Goal: Information Seeking & Learning: Check status

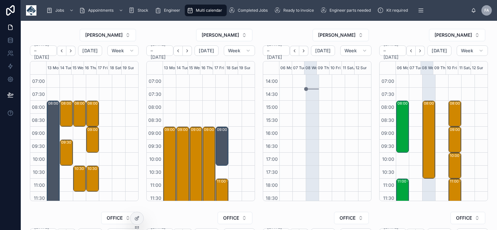
click at [65, 53] on button "Back" at bounding box center [61, 51] width 9 height 10
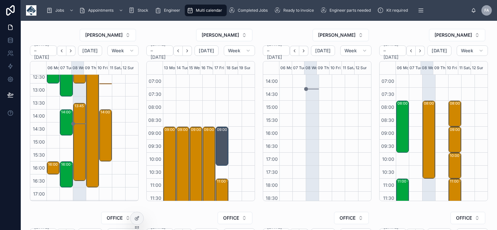
scroll to position [88, 0]
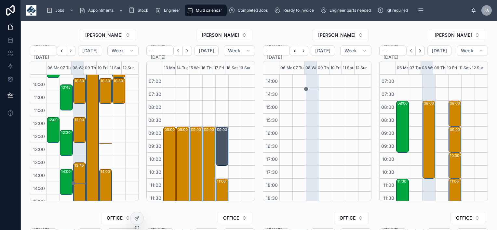
click at [73, 52] on icon "Next" at bounding box center [70, 50] width 5 height 5
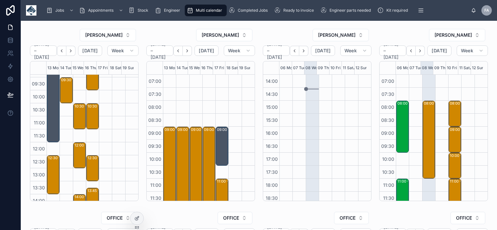
scroll to position [23, 0]
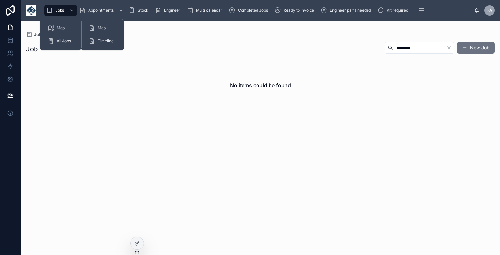
type input "********"
click at [60, 9] on span "Jobs" at bounding box center [59, 10] width 9 height 5
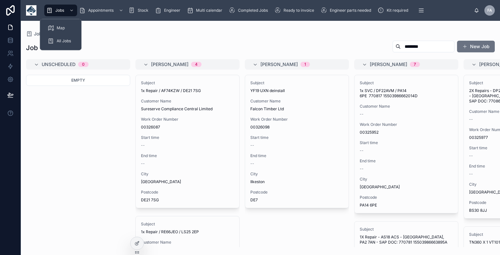
click at [63, 43] on span "All Jobs" at bounding box center [64, 40] width 14 height 5
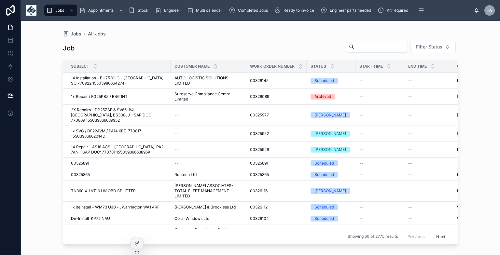
click at [354, 47] on input "text" at bounding box center [380, 46] width 53 height 9
paste input "********"
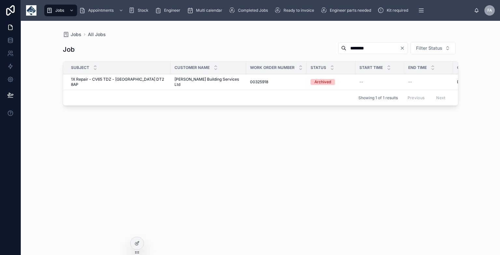
type input "********"
click at [95, 78] on span "1X Repair - CV65 TDZ - Dorset DT2 8AP" at bounding box center [119, 82] width 96 height 10
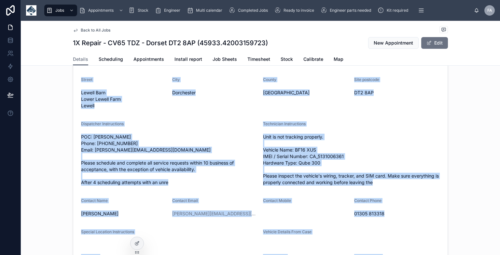
scroll to position [187, 0]
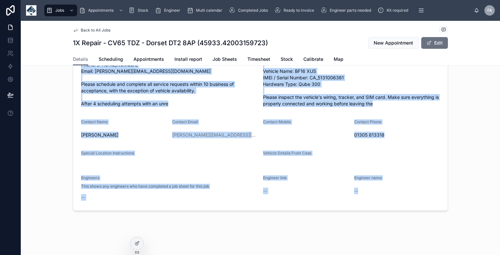
drag, startPoint x: 72, startPoint y: 78, endPoint x: 373, endPoint y: 206, distance: 327.1
click at [373, 206] on form "Subject 1X Repair - CV65 TDZ - Dorset DT2 8AP Customer David R White Building S…" at bounding box center [260, 66] width 374 height 289
click at [363, 234] on div "Back to All Jobs 1X Repair - CV65 TDZ - Dorset DT2 8AP (45933.42003159723) New …" at bounding box center [260, 46] width 479 height 417
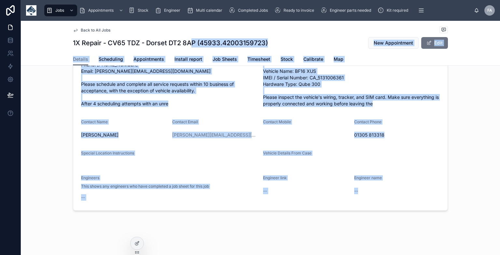
drag, startPoint x: 368, startPoint y: 225, endPoint x: 189, endPoint y: 41, distance: 257.0
click at [189, 41] on div "Back to All Jobs 1X Repair - CV65 TDZ - Dorset DT2 8AP (45933.42003159723) New …" at bounding box center [260, 46] width 479 height 417
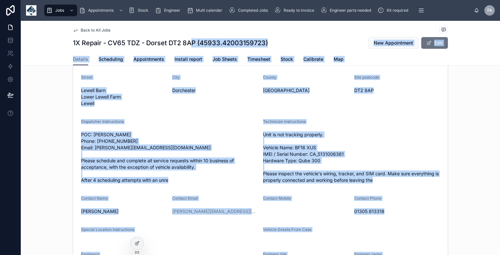
scroll to position [0, 0]
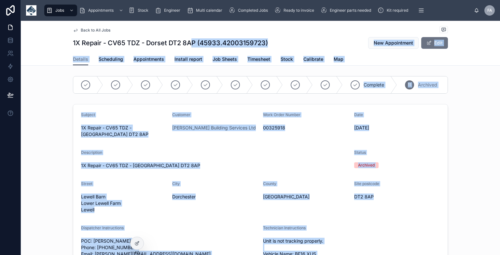
click at [59, 142] on div "Subject 1X Repair - CV65 TDZ - Dorset DT2 8AP Customer David R White Building S…" at bounding box center [260, 249] width 479 height 295
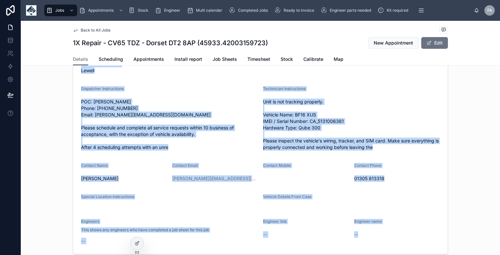
scroll to position [187, 0]
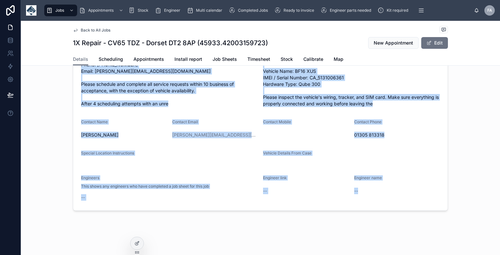
drag, startPoint x: 53, startPoint y: 91, endPoint x: 348, endPoint y: 253, distance: 336.1
click at [345, 255] on html "Jobs Appointments Stock Engineer Multi calendar Completed Jobs Ready to invoice…" at bounding box center [250, 127] width 500 height 255
click at [394, 208] on form "Subject 1X Repair - CV65 TDZ - Dorset DT2 8AP Customer David R White Building S…" at bounding box center [260, 66] width 374 height 289
click at [397, 199] on div "Engineer name --" at bounding box center [397, 188] width 86 height 27
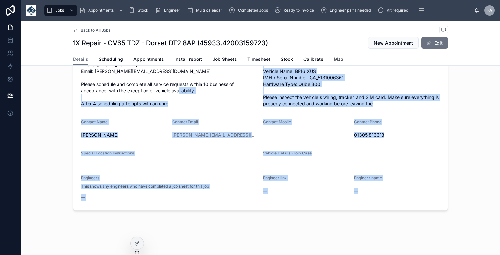
drag, startPoint x: 395, startPoint y: 199, endPoint x: 150, endPoint y: 96, distance: 266.2
click at [150, 96] on form "Subject 1X Repair - CV65 TDZ - Dorset DT2 8AP Customer David R White Building S…" at bounding box center [260, 66] width 374 height 289
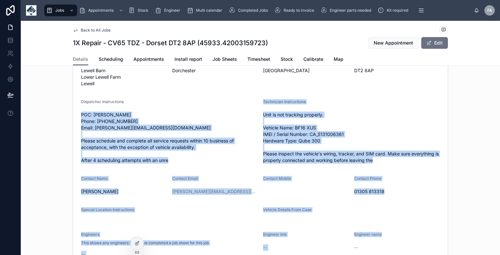
scroll to position [122, 0]
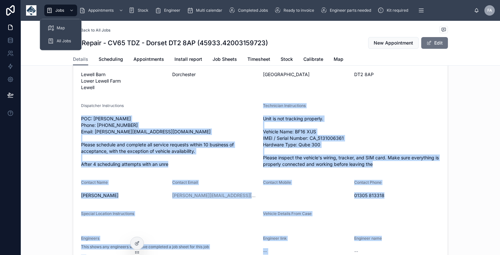
click at [57, 13] on span "Jobs" at bounding box center [59, 10] width 9 height 5
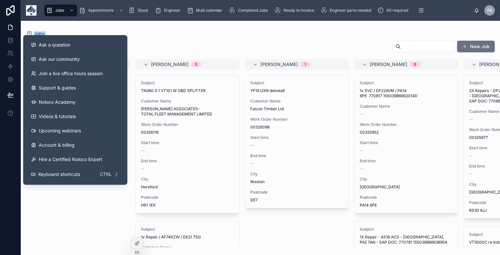
drag, startPoint x: 182, startPoint y: 43, endPoint x: 12, endPoint y: 115, distance: 183.6
click at [12, 115] on div "Ask a question Ask our community Join a live office hours session Support & gui…" at bounding box center [250, 127] width 500 height 255
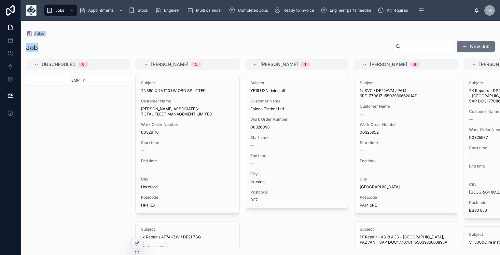
click at [56, 30] on div "Jobs Job New Job Unscheduled 0 Empty Booker A 5 Subject TN360 X 1 VT101 W OBD S…" at bounding box center [260, 134] width 479 height 226
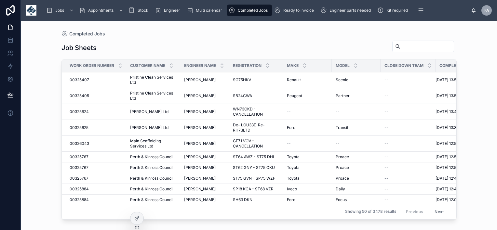
click at [400, 50] on input "text" at bounding box center [426, 46] width 53 height 9
paste input "********"
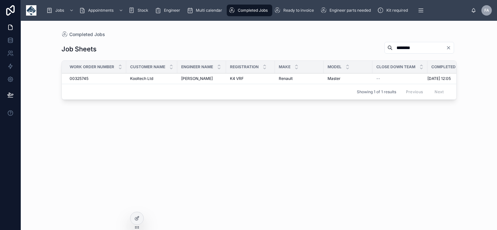
type input "********"
click at [74, 79] on span "00325745" at bounding box center [79, 78] width 19 height 5
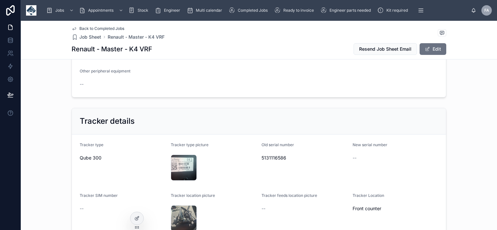
scroll to position [455, 0]
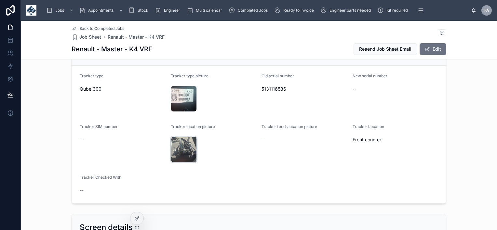
click at [183, 150] on div "20251006_120423 .jpg" at bounding box center [184, 150] width 26 height 26
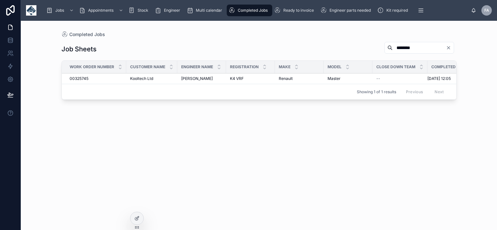
click at [76, 77] on span "00325745" at bounding box center [79, 78] width 19 height 5
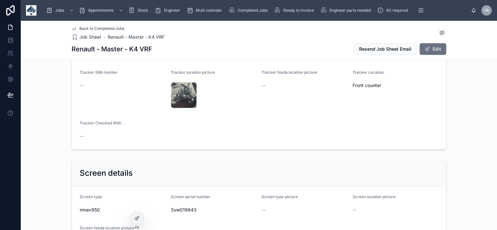
scroll to position [445, 0]
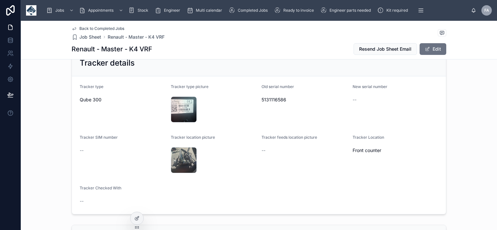
click at [288, 99] on span "5131116586" at bounding box center [305, 100] width 86 height 7
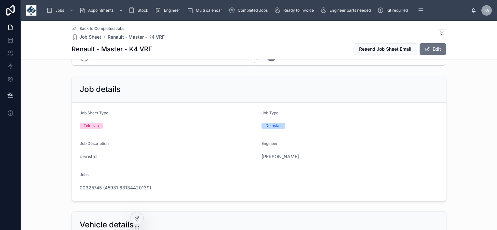
scroll to position [0, 0]
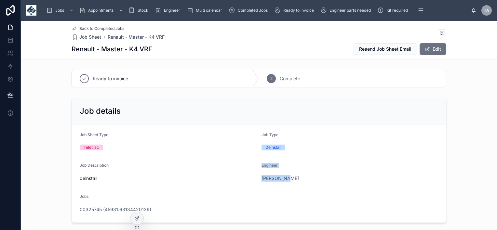
drag, startPoint x: 106, startPoint y: 180, endPoint x: 319, endPoint y: 176, distance: 212.8
click at [319, 176] on form "Job Sheet Type Teletrac Job Type Deinstall Job Description deinstall Engineer […" at bounding box center [259, 174] width 374 height 98
click at [324, 175] on div "[PERSON_NAME]" at bounding box center [350, 178] width 177 height 7
click at [218, 179] on span "deinstall" at bounding box center [168, 178] width 177 height 7
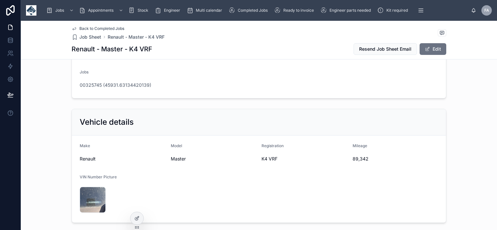
scroll to position [228, 0]
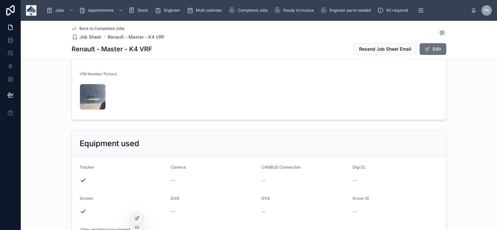
click at [138, 104] on div "20251006_114850 .jpg" at bounding box center [123, 97] width 86 height 26
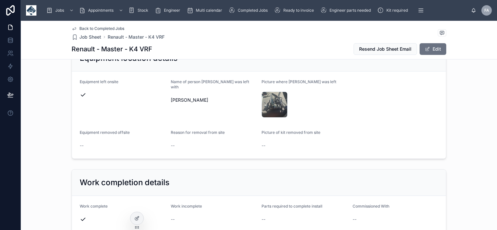
scroll to position [716, 0]
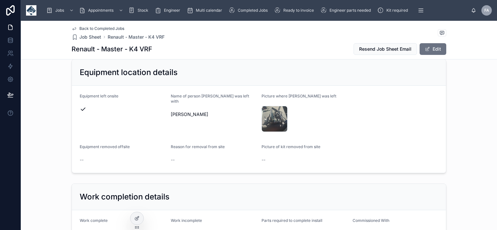
drag, startPoint x: 304, startPoint y: 129, endPoint x: 257, endPoint y: 115, distance: 49.4
click at [257, 115] on form "Equipment left onsite Name of person [PERSON_NAME] was left with [PERSON_NAME] …" at bounding box center [259, 129] width 374 height 87
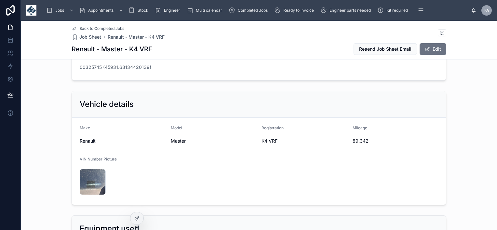
scroll to position [0, 0]
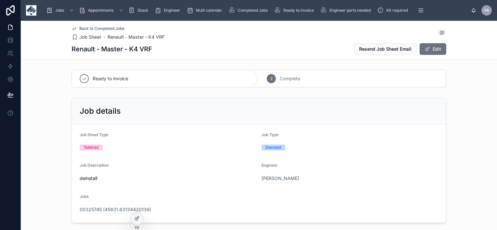
drag, startPoint x: 174, startPoint y: 51, endPoint x: 166, endPoint y: 51, distance: 7.5
click at [166, 51] on div "Renault - Master - K4 VRF Resend Job Sheet Email Edit" at bounding box center [259, 49] width 375 height 12
click at [168, 51] on div "Renault - Master - K4 VRF Resend Job Sheet Email Edit" at bounding box center [259, 49] width 375 height 12
drag, startPoint x: 160, startPoint y: 51, endPoint x: 68, endPoint y: 53, distance: 91.8
click at [68, 53] on div "Back to Completed Jobs Job Sheet Renault - Master - K4 VRF Renault - Master - K…" at bounding box center [259, 40] width 476 height 39
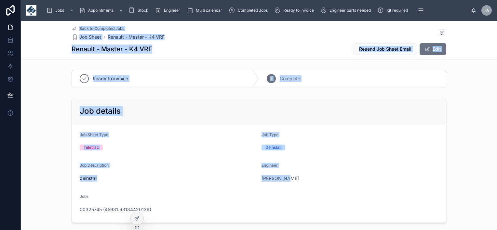
drag, startPoint x: 320, startPoint y: 191, endPoint x: 41, endPoint y: 30, distance: 321.8
click at [323, 165] on div "Engineer" at bounding box center [350, 167] width 177 height 8
drag, startPoint x: 306, startPoint y: 209, endPoint x: 62, endPoint y: 29, distance: 303.0
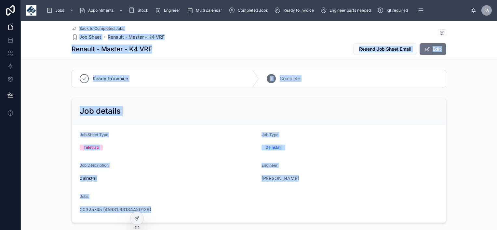
click at [319, 136] on div "Job Type" at bounding box center [350, 136] width 177 height 8
click at [321, 136] on div "Job Type" at bounding box center [350, 136] width 177 height 8
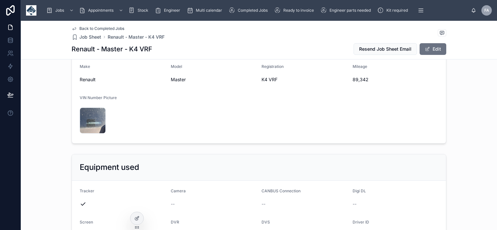
scroll to position [98, 0]
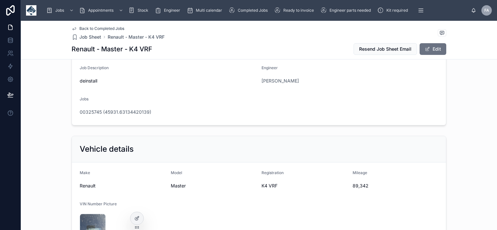
click at [93, 27] on span "Back to Completed Jobs" at bounding box center [101, 28] width 45 height 5
